Goal: Communication & Community: Answer question/provide support

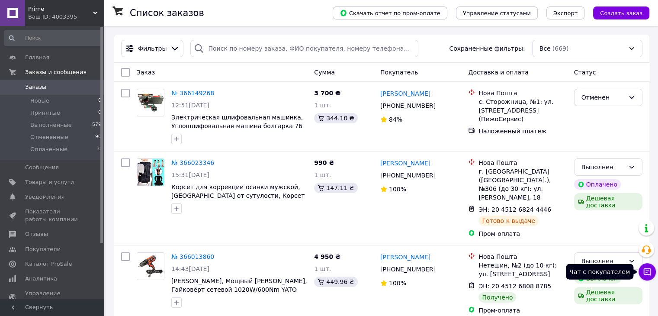
click at [649, 272] on icon at bounding box center [647, 271] width 9 height 9
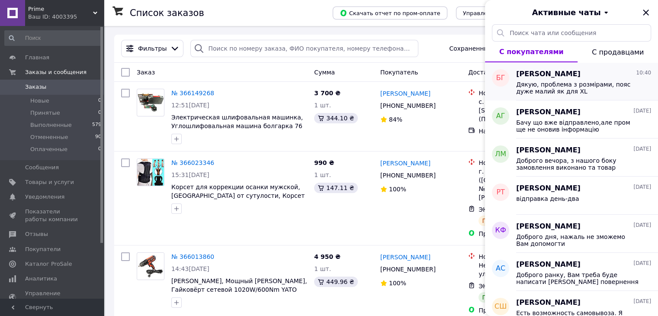
click at [581, 86] on span "Дякую, проблема з розмірами, пояс дуже малий як для XL" at bounding box center [577, 88] width 123 height 14
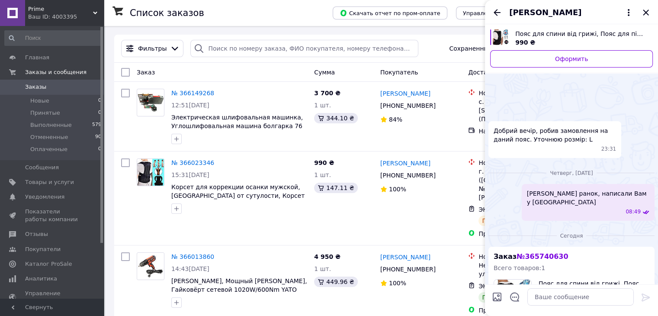
scroll to position [352, 0]
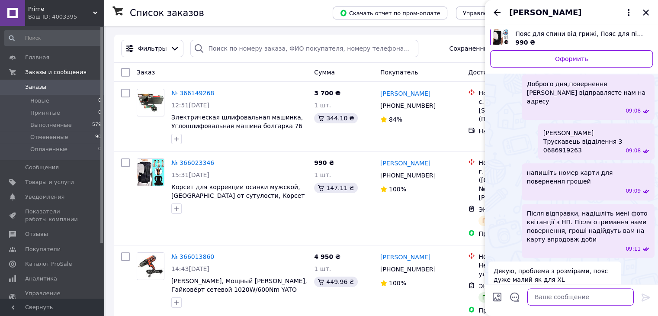
click at [561, 300] on textarea at bounding box center [580, 296] width 106 height 17
click at [648, 13] on icon "Закрыть" at bounding box center [646, 12] width 10 height 10
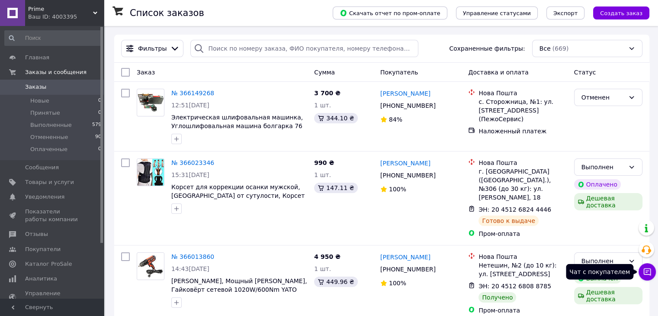
click at [649, 275] on icon at bounding box center [647, 271] width 9 height 9
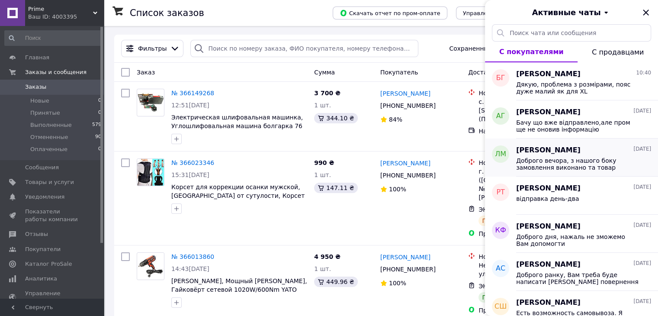
click at [592, 161] on span "Доброго вечора, з нашого боку замовлення виконано та товар повністю співпадає з…" at bounding box center [577, 164] width 123 height 14
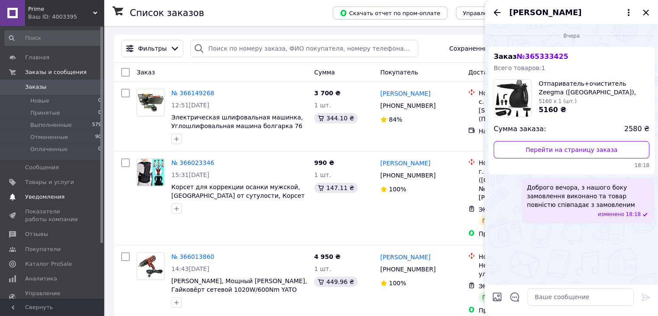
click at [61, 196] on span "Уведомления" at bounding box center [52, 197] width 55 height 8
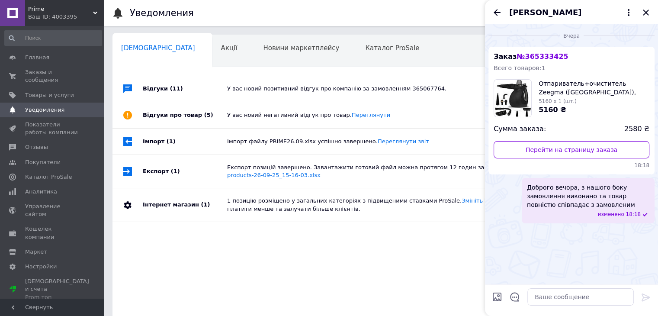
click at [283, 90] on div "У вас новий позитивний відгук про компанію за замовленням 365067764." at bounding box center [390, 89] width 327 height 8
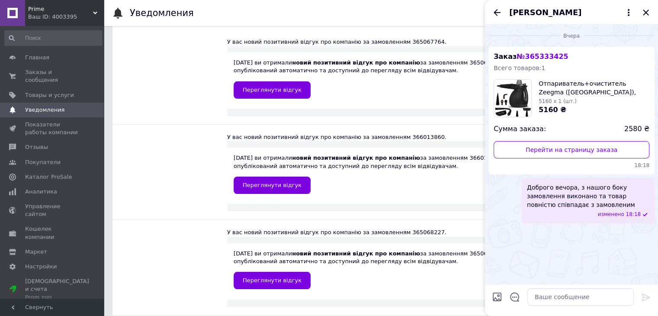
scroll to position [87, 0]
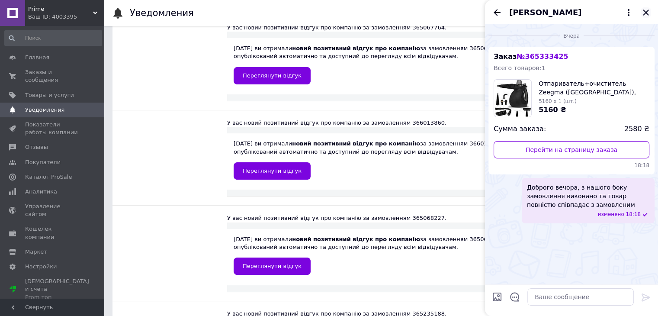
click at [645, 10] on icon "Закрыть" at bounding box center [646, 12] width 10 height 10
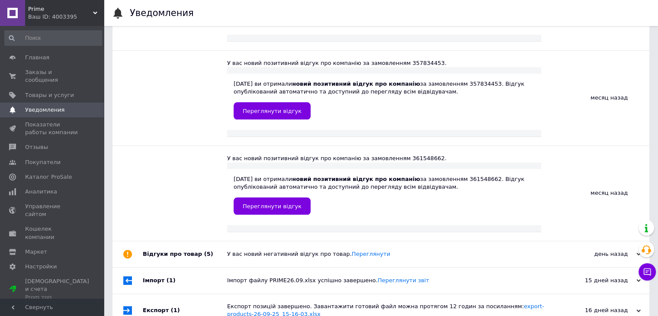
scroll to position [952, 0]
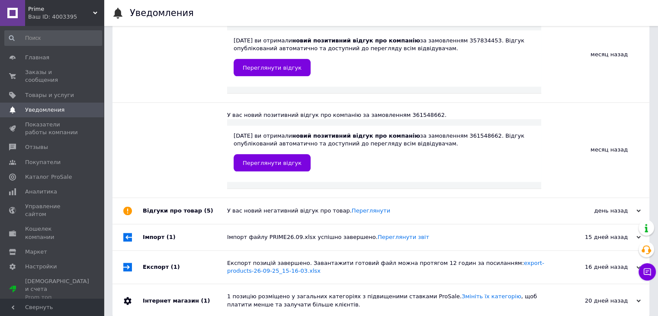
click at [329, 212] on div "У вас новий негативний відгук про товар. [GEOGRAPHIC_DATA]" at bounding box center [390, 211] width 327 height 8
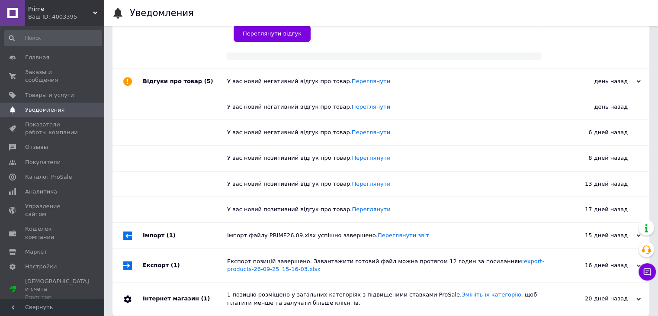
scroll to position [1081, 0]
click at [352, 108] on link "Переглянути" at bounding box center [371, 106] width 38 height 6
click at [352, 107] on link "Переглянути" at bounding box center [371, 106] width 38 height 6
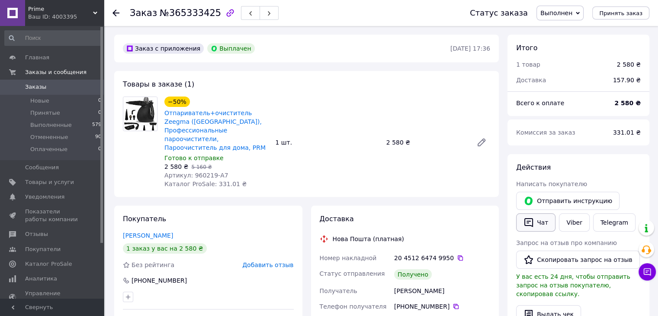
click at [537, 225] on button "Чат" at bounding box center [535, 222] width 39 height 18
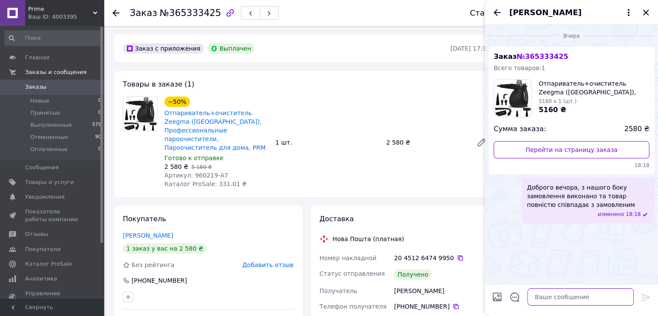
paste textarea "https://prom.ua/s/hanseKUWKY"
type textarea "https://prom.ua/s/hanseKUWKY"
click at [643, 297] on icon at bounding box center [646, 297] width 8 height 8
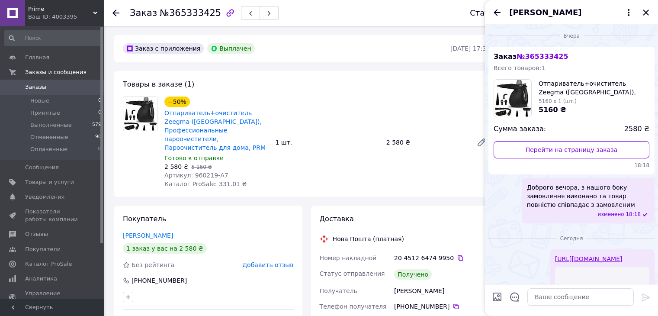
scroll to position [104, 0]
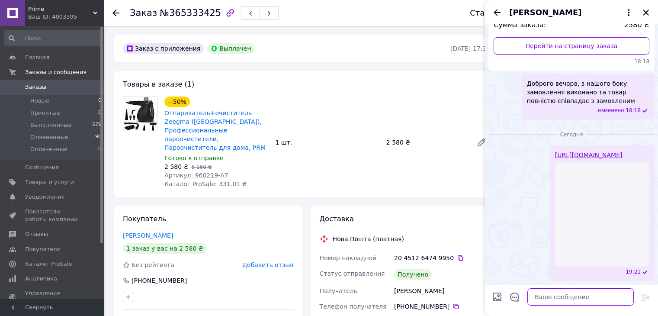
click at [548, 297] on textarea at bounding box center [580, 296] width 106 height 17
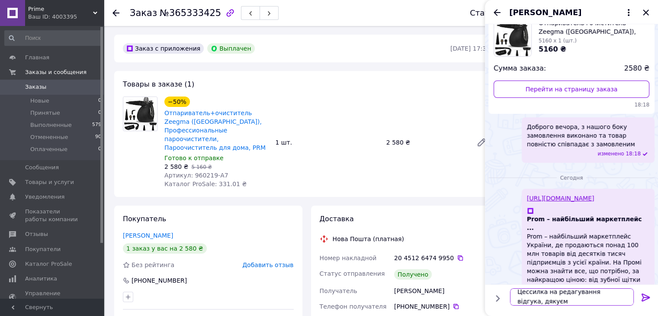
scroll to position [0, 0]
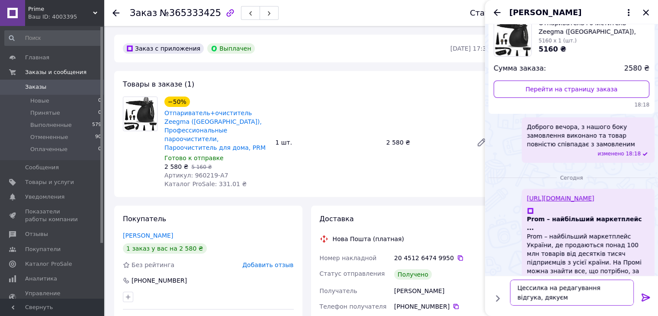
type textarea "Цессилка на редагування відгука, дякуємо"
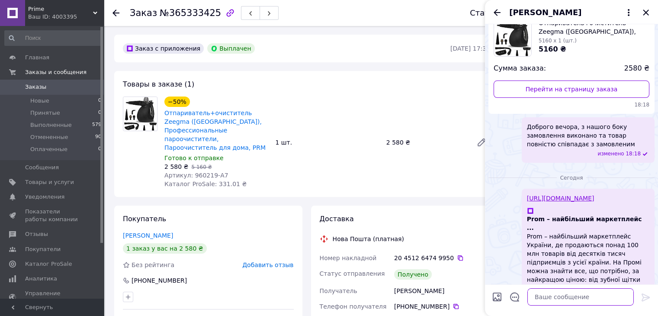
scroll to position [93, 0]
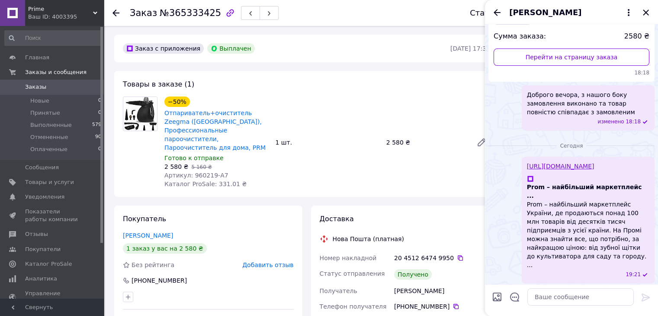
click at [545, 292] on span "Цессилка на редагування відгука, дякуємо" at bounding box center [588, 300] width 122 height 17
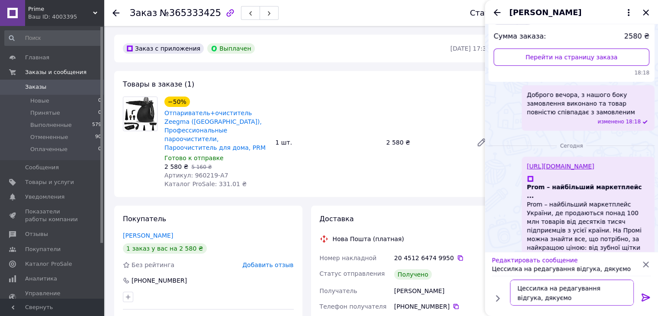
click at [526, 288] on textarea "Цессилка на редагування відгука, дякуємо" at bounding box center [572, 292] width 124 height 26
click at [544, 288] on textarea "Це ссилка на редагування відгука, дякуємо" at bounding box center [572, 292] width 124 height 26
type textarea "Це посилання на редагування відгука, дякуємо"
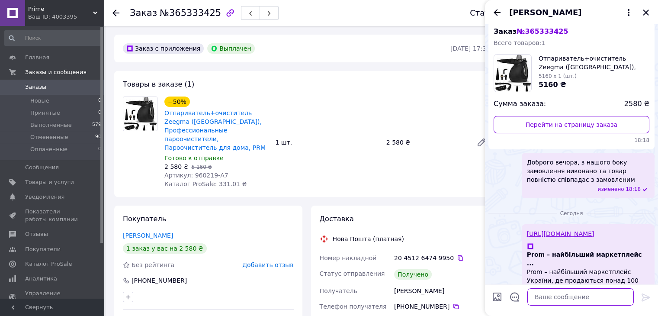
scroll to position [6, 0]
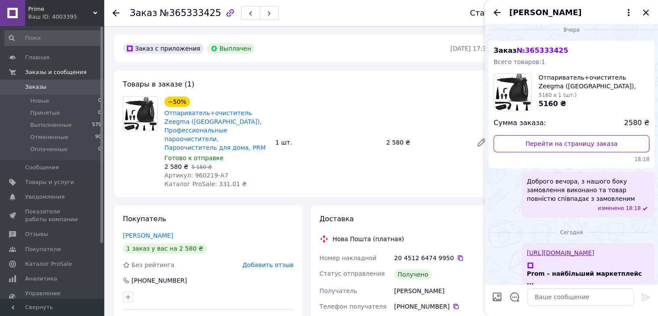
click at [645, 13] on icon "Закрыть" at bounding box center [646, 13] width 6 height 6
